Goal: Information Seeking & Learning: Learn about a topic

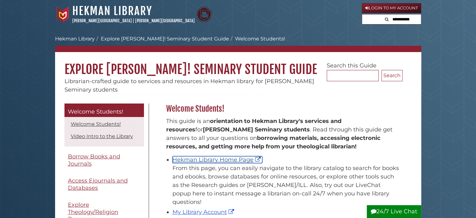
click at [228, 161] on link "Hekman Library Home Page" at bounding box center [218, 159] width 90 height 7
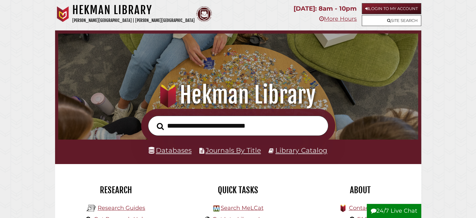
type input "*"
type input "***"
click at [154, 121] on button "Search" at bounding box center [160, 126] width 13 height 11
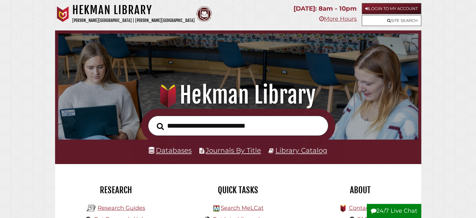
scroll to position [119, 357]
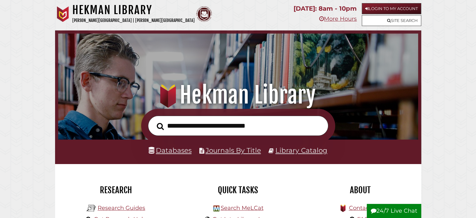
scroll to position [119, 357]
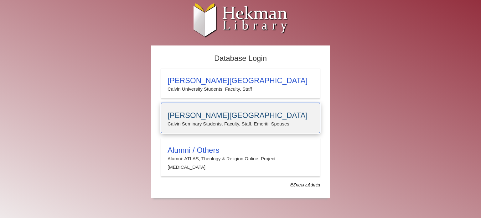
click at [226, 123] on p "Calvin Seminary Students, Faculty, Staff, Emeriti, Spouses" at bounding box center [241, 124] width 146 height 8
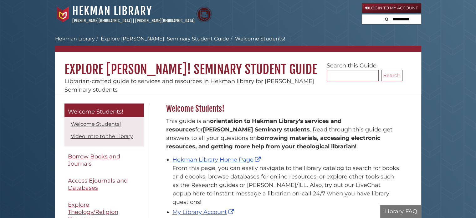
scroll to position [92, 240]
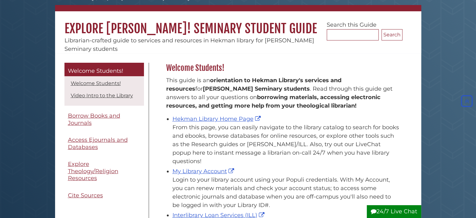
scroll to position [31, 0]
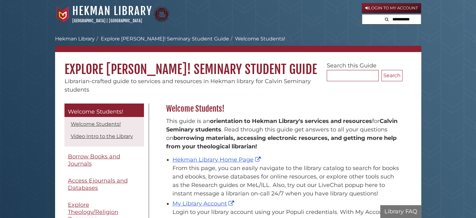
scroll to position [92, 240]
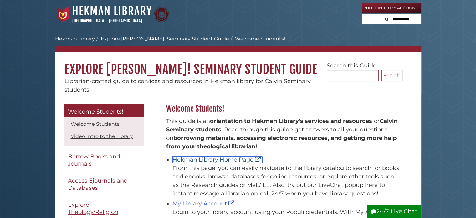
click at [200, 159] on link "Hekman Library Home Page" at bounding box center [218, 159] width 90 height 7
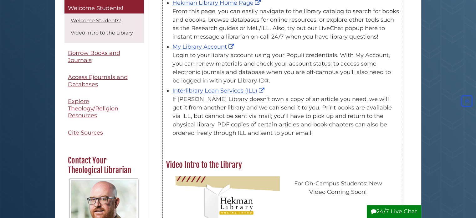
drag, startPoint x: 170, startPoint y: 94, endPoint x: 385, endPoint y: 130, distance: 217.2
click at [385, 130] on ul "Hekman Library Home Page From this page, you can easily navigate to the library…" at bounding box center [282, 67] width 233 height 140
click at [361, 137] on div "This guide is an orientation to Hekman Library's services and resources for Cal…" at bounding box center [283, 50] width 240 height 186
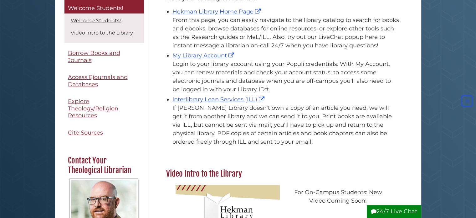
scroll to position [186, 240]
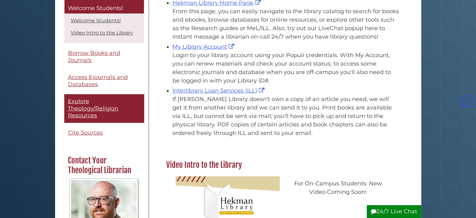
click at [80, 104] on span "Explore Theology/Religion Resources" at bounding box center [93, 108] width 50 height 21
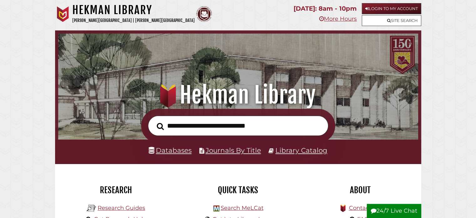
scroll to position [119, 357]
click at [169, 129] on input "text" at bounding box center [238, 126] width 180 height 20
type input "*"
type input "**********"
click at [154, 121] on button "Search" at bounding box center [160, 126] width 13 height 11
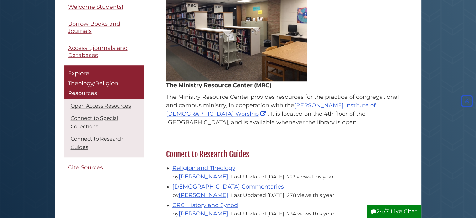
scroll to position [532, 0]
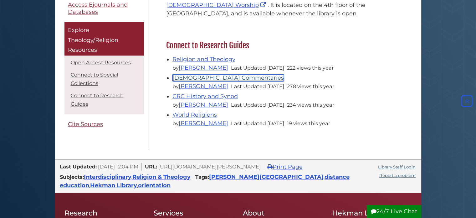
click at [205, 77] on link "Bible Commentaries" at bounding box center [228, 77] width 111 height 7
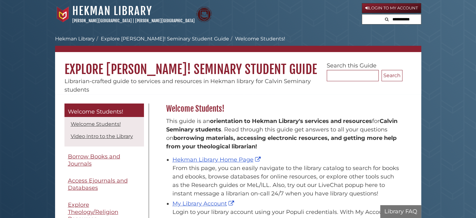
scroll to position [92, 240]
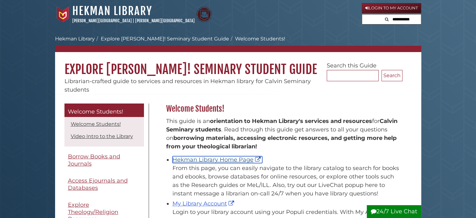
click at [219, 161] on link "Hekman Library Home Page" at bounding box center [218, 159] width 90 height 7
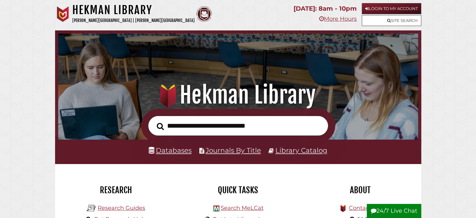
scroll to position [119, 357]
click at [386, 10] on link "Login to My Account" at bounding box center [392, 8] width 60 height 11
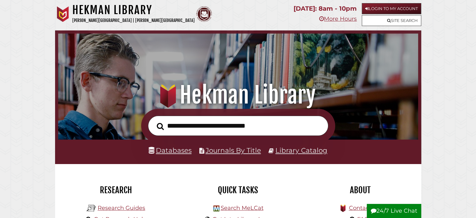
click at [213, 126] on input "text" at bounding box center [238, 126] width 180 height 20
click at [182, 127] on input "text" at bounding box center [238, 126] width 180 height 20
paste input "**********"
type input "**********"
click at [154, 121] on button "Search" at bounding box center [160, 126] width 13 height 11
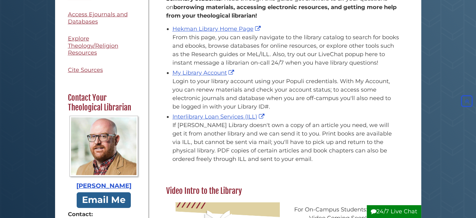
scroll to position [94, 0]
